Goal: Information Seeking & Learning: Understand process/instructions

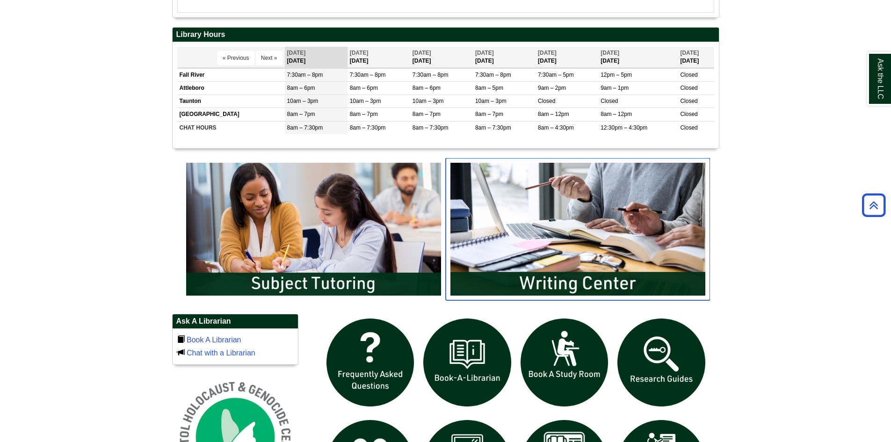
click at [558, 248] on img "slideshow" at bounding box center [578, 229] width 264 height 142
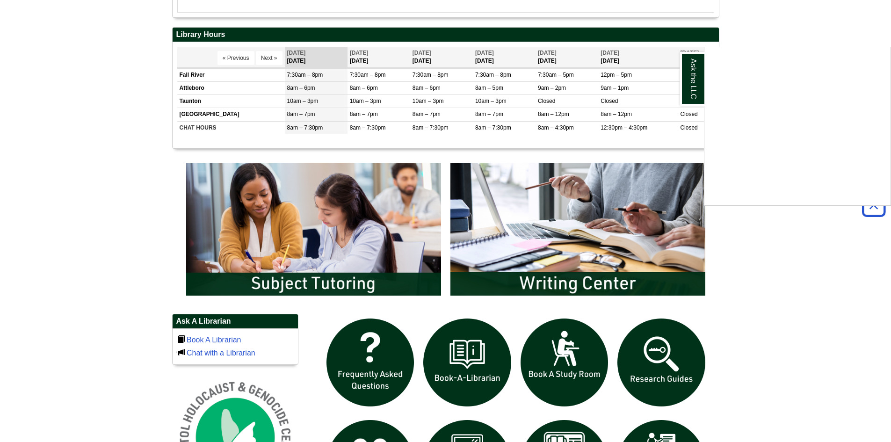
drag, startPoint x: 544, startPoint y: 258, endPoint x: 519, endPoint y: 267, distance: 26.8
click at [519, 267] on div "Ask the LLC" at bounding box center [445, 221] width 891 height 442
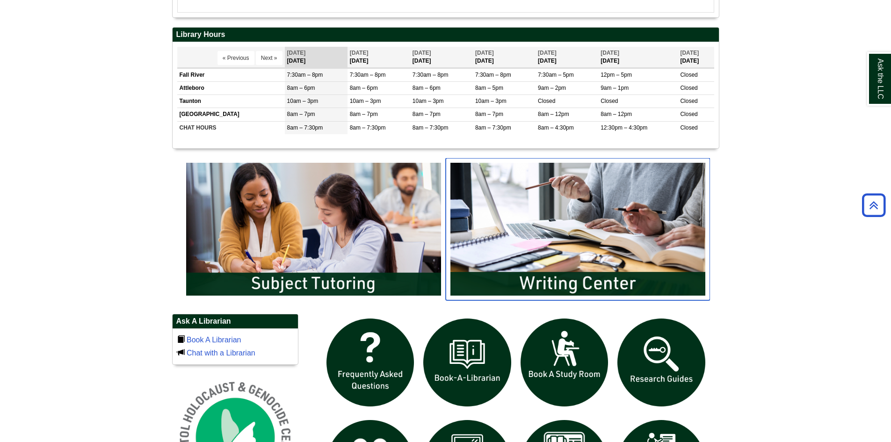
click at [518, 238] on img "slideshow" at bounding box center [578, 229] width 264 height 142
click at [146, 173] on body "Skip to Main Content Toggle navigation Home Access Services Access Services Pol…" at bounding box center [445, 224] width 891 height 1195
click at [560, 231] on img "slideshow" at bounding box center [578, 229] width 264 height 142
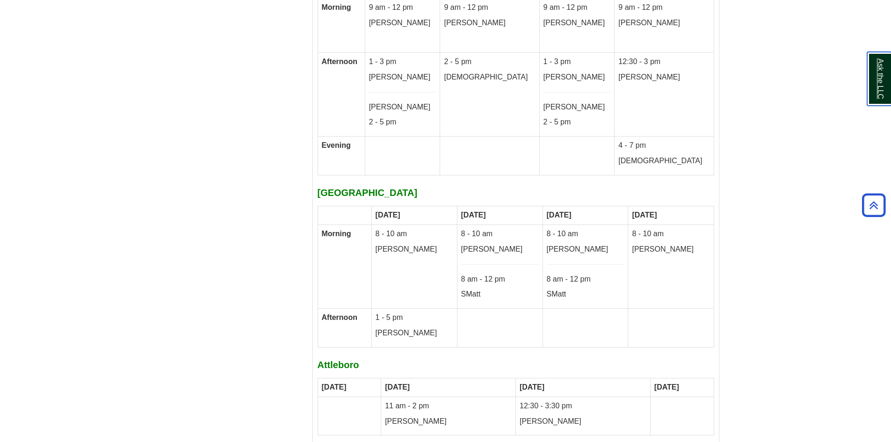
scroll to position [5066, 0]
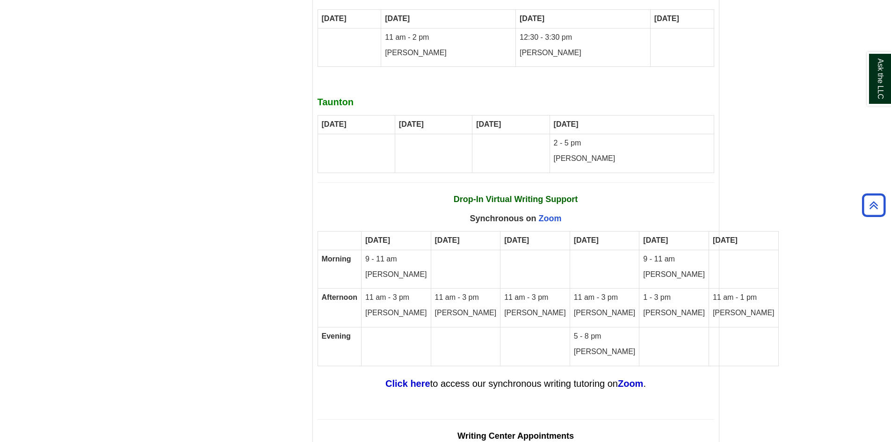
scroll to position [5393, 0]
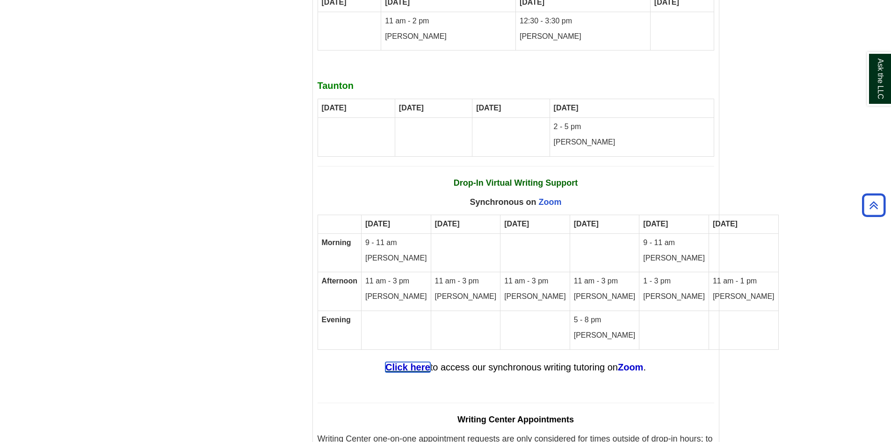
click at [404, 362] on strong "Click here" at bounding box center [407, 367] width 45 height 10
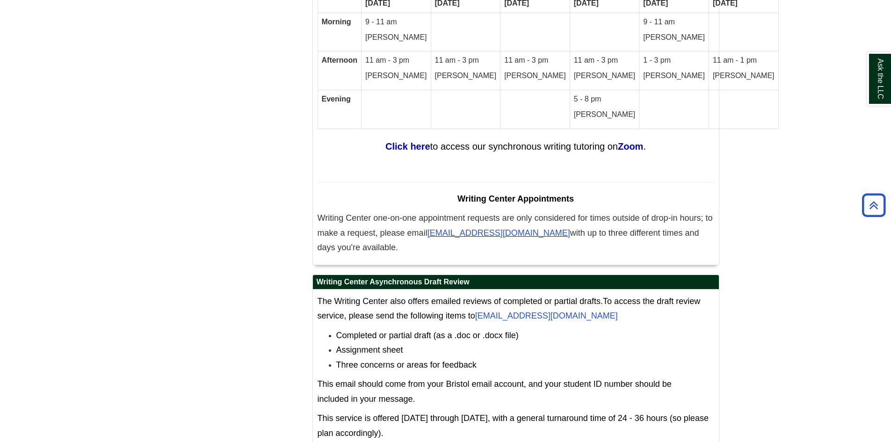
scroll to position [5627, 0]
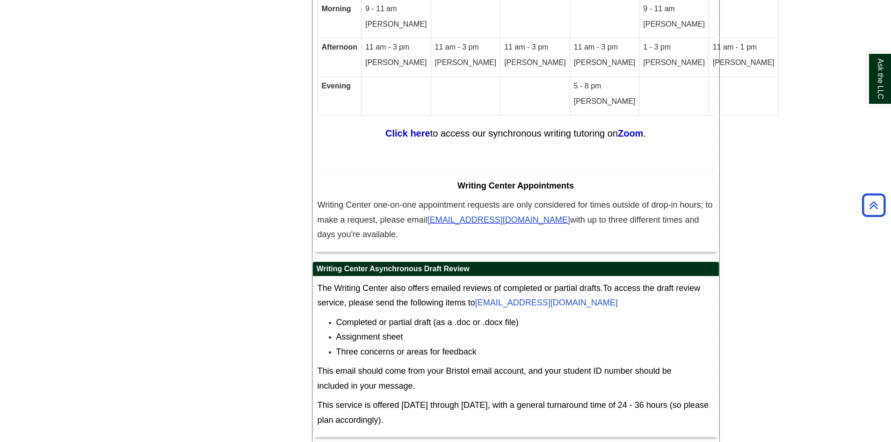
drag, startPoint x: 370, startPoint y: 220, endPoint x: 496, endPoint y: 220, distance: 125.8
click at [496, 262] on h2 "Writing Center Asynchronous Draft Review" at bounding box center [516, 269] width 406 height 14
copy h2 "Asynchronous Draft Review"
click at [558, 330] on li "Assignment sheet" at bounding box center [525, 337] width 378 height 15
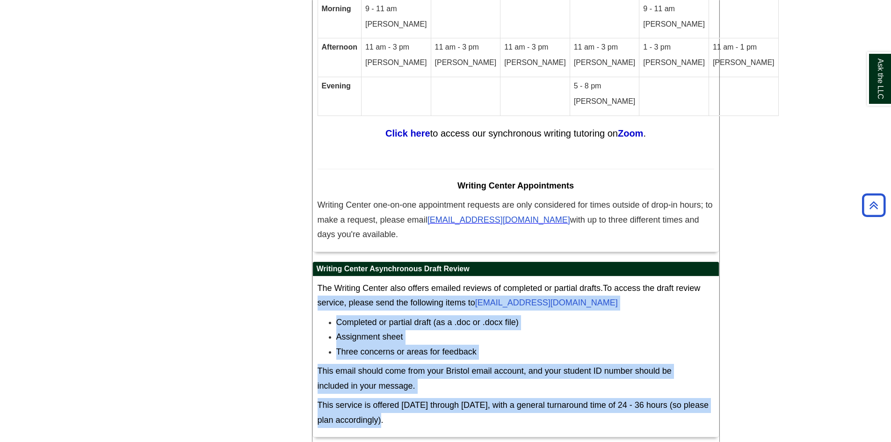
drag, startPoint x: 382, startPoint y: 372, endPoint x: 312, endPoint y: 253, distance: 137.7
click at [313, 276] on div "The Writing Center also offers emailed reviews of completed or partial drafts. …" at bounding box center [516, 356] width 406 height 161
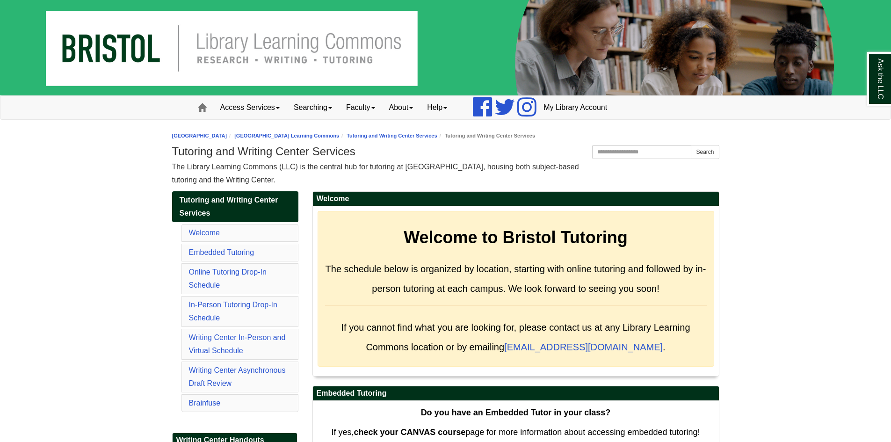
scroll to position [140, 0]
